Goal: Task Accomplishment & Management: Manage account settings

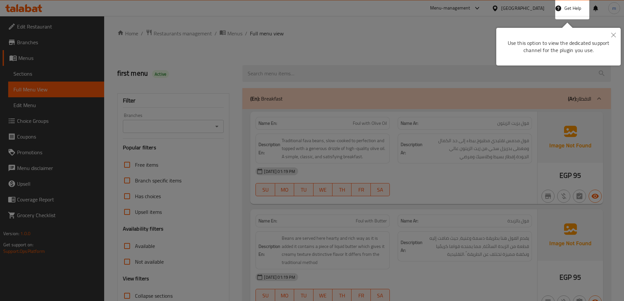
click at [516, 20] on div at bounding box center [312, 150] width 624 height 301
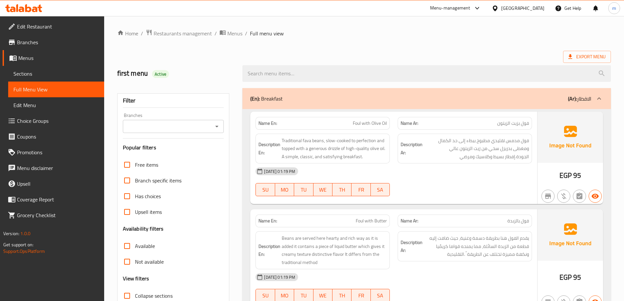
click at [540, 8] on div "[GEOGRAPHIC_DATA]" at bounding box center [522, 8] width 43 height 7
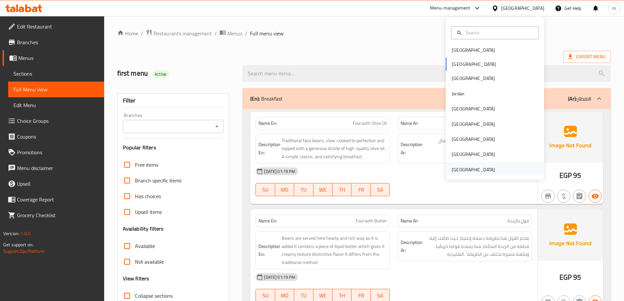
scroll to position [4, 0]
click at [476, 166] on div "[GEOGRAPHIC_DATA]" at bounding box center [473, 168] width 43 height 7
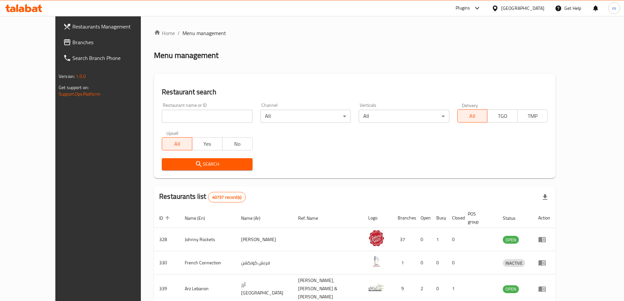
click at [72, 44] on span "Branches" at bounding box center [113, 42] width 82 height 8
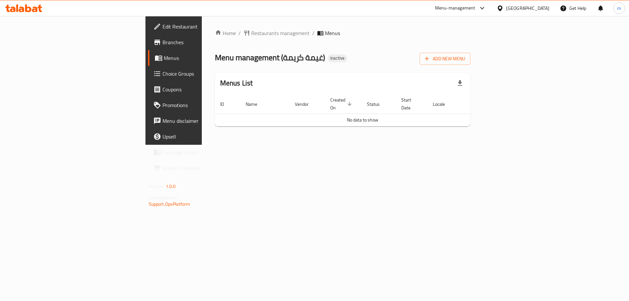
click at [163, 30] on span "Edit Restaurant" at bounding box center [204, 27] width 83 height 8
click at [465, 60] on span "Add New Menu" at bounding box center [445, 59] width 40 height 8
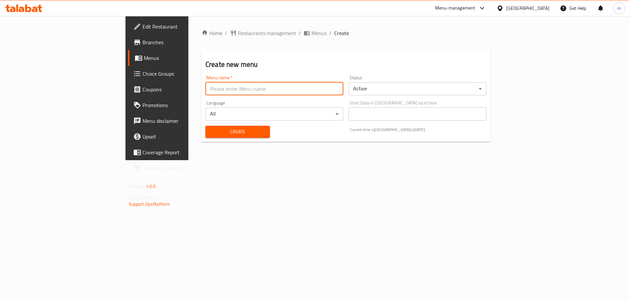
click at [223, 92] on input "text" at bounding box center [274, 88] width 138 height 13
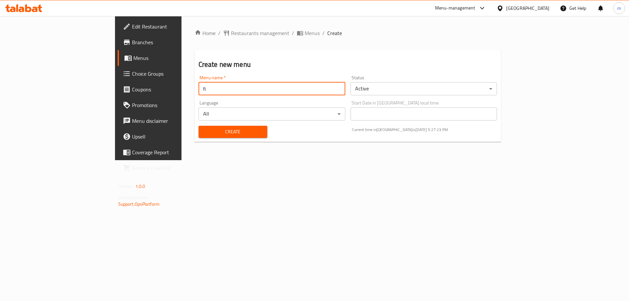
type input "final menu"
click at [195, 139] on div "Create" at bounding box center [233, 132] width 77 height 20
click at [204, 134] on span "Create" at bounding box center [233, 132] width 58 height 8
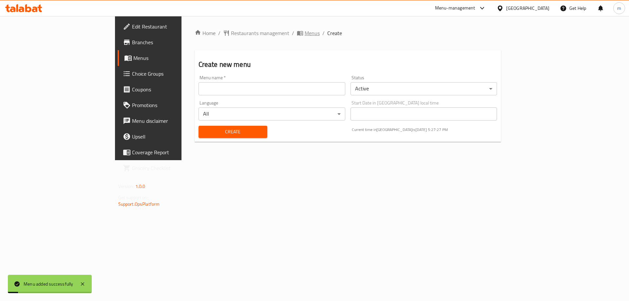
click at [305, 29] on span "Menus" at bounding box center [312, 33] width 15 height 8
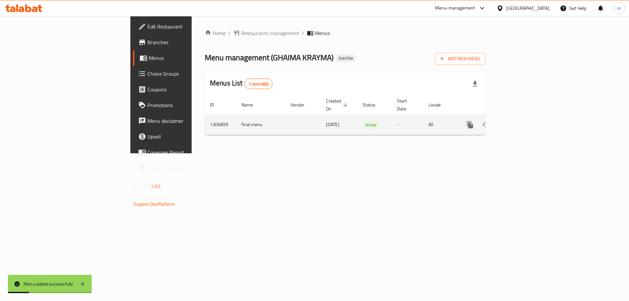
click at [531, 115] on td "enhanced table" at bounding box center [493, 125] width 73 height 20
click at [521, 121] on icon "enhanced table" at bounding box center [518, 125] width 8 height 8
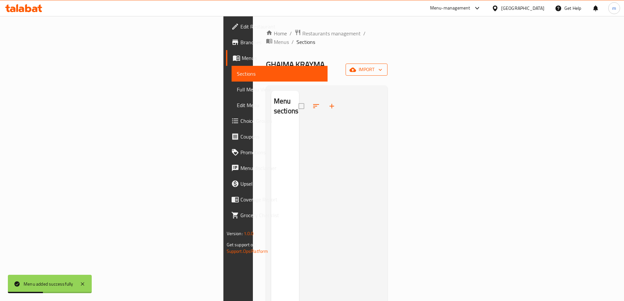
click at [382, 66] on span "import" at bounding box center [366, 70] width 31 height 8
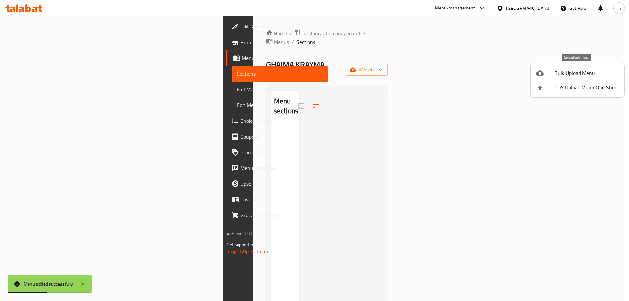
click at [563, 75] on span "Bulk Upload Menu" at bounding box center [586, 73] width 65 height 8
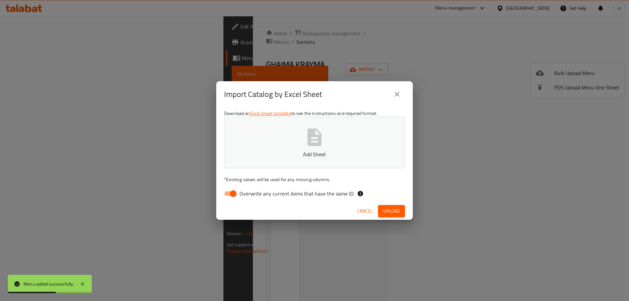
click at [244, 196] on span "Overwrite any current items that have the same ID." at bounding box center [297, 194] width 115 height 8
click at [244, 196] on input "Overwrite any current items that have the same ID." at bounding box center [233, 193] width 37 height 12
checkbox input "false"
click at [279, 168] on button "Add Sheet" at bounding box center [314, 143] width 181 height 52
click at [390, 213] on span "Upload" at bounding box center [391, 211] width 16 height 8
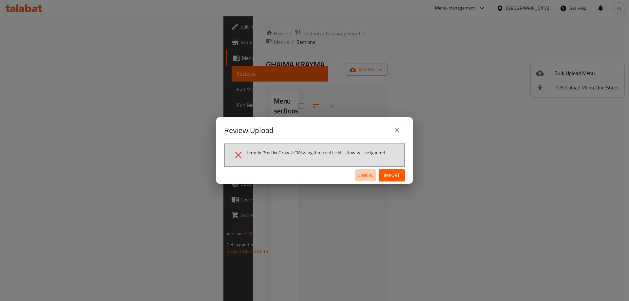
click at [359, 178] on span "Cancel" at bounding box center [366, 175] width 16 height 8
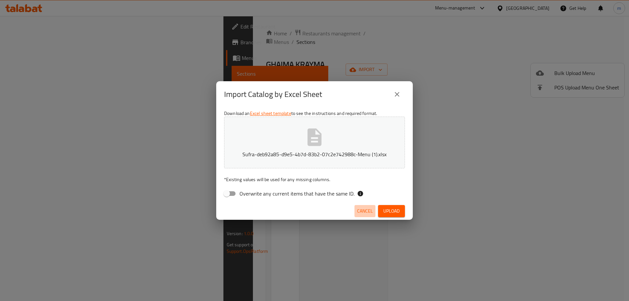
click at [359, 211] on span "Cancel" at bounding box center [365, 211] width 16 height 8
